Goal: Navigation & Orientation: Understand site structure

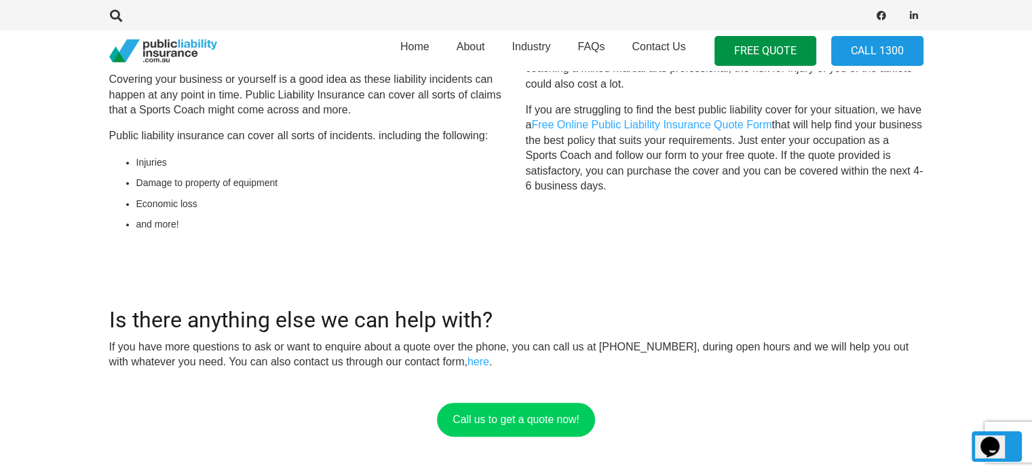
scroll to position [475, 0]
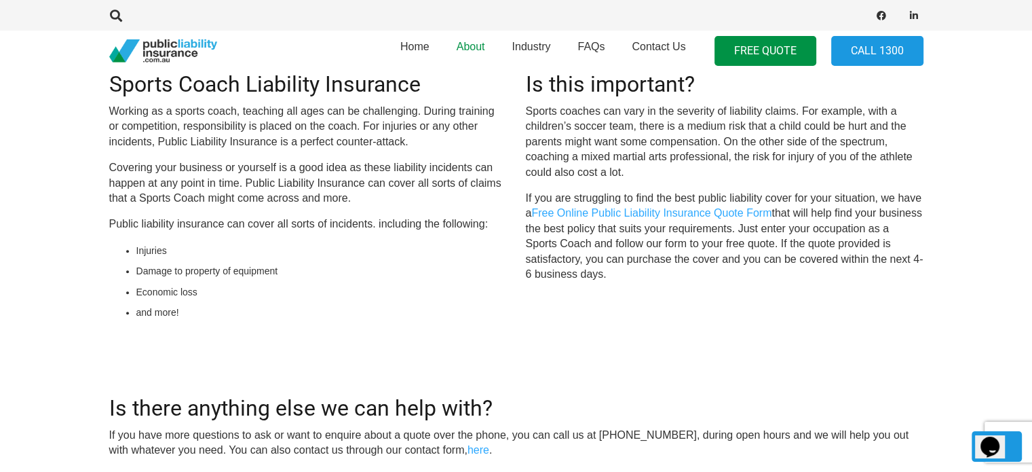
click at [474, 45] on span "About" at bounding box center [471, 47] width 29 height 12
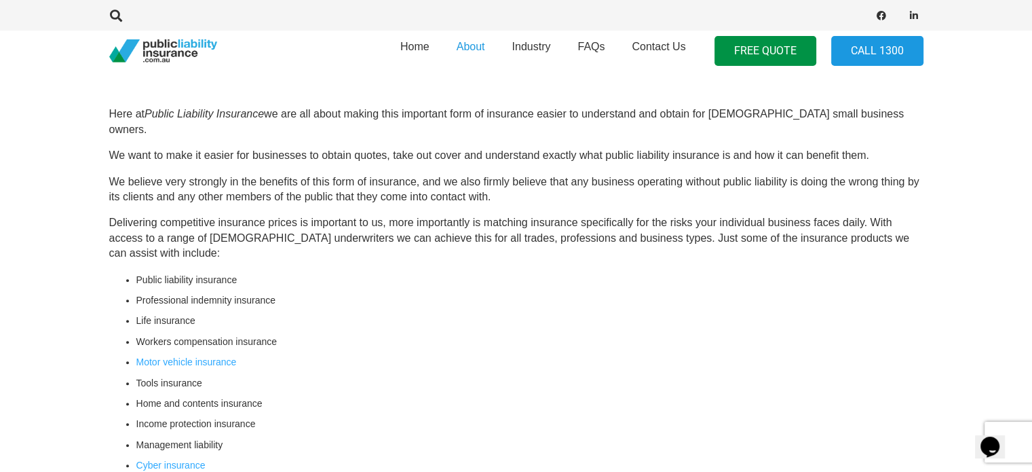
scroll to position [339, 0]
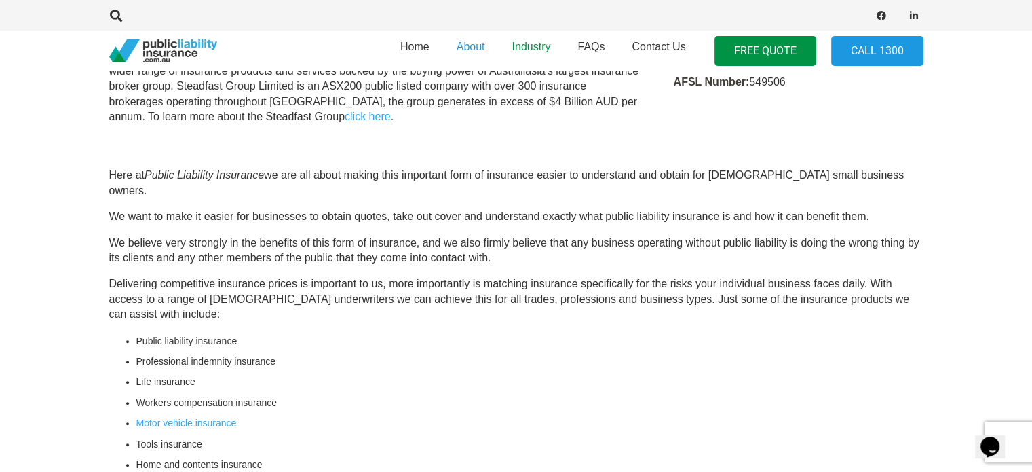
click at [529, 45] on span "Industry" at bounding box center [531, 47] width 39 height 12
